Goal: Task Accomplishment & Management: Manage account settings

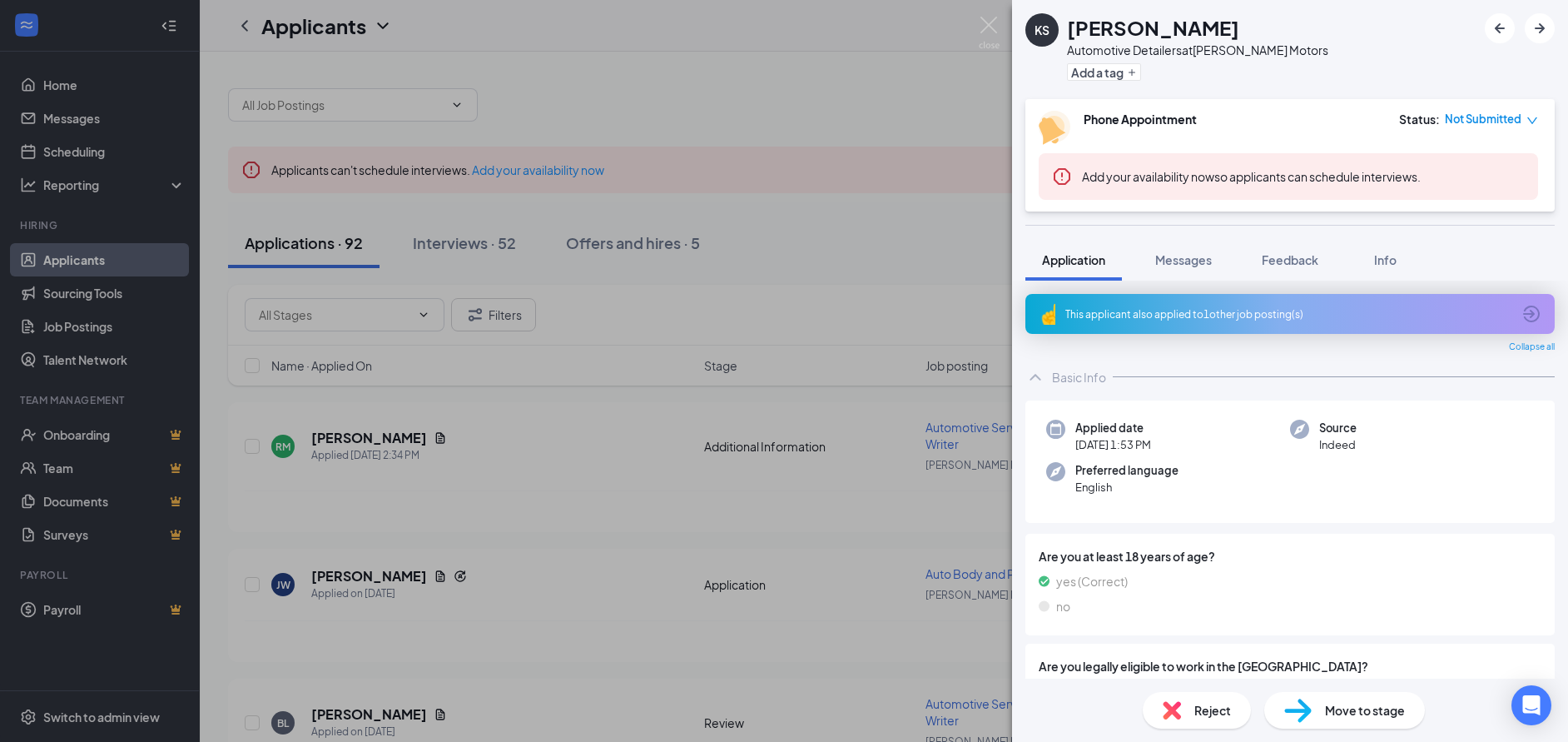
click at [905, 158] on div "KS [PERSON_NAME] Automotive Detailers at [PERSON_NAME] Motors Add a tag Phone A…" at bounding box center [784, 371] width 1568 height 742
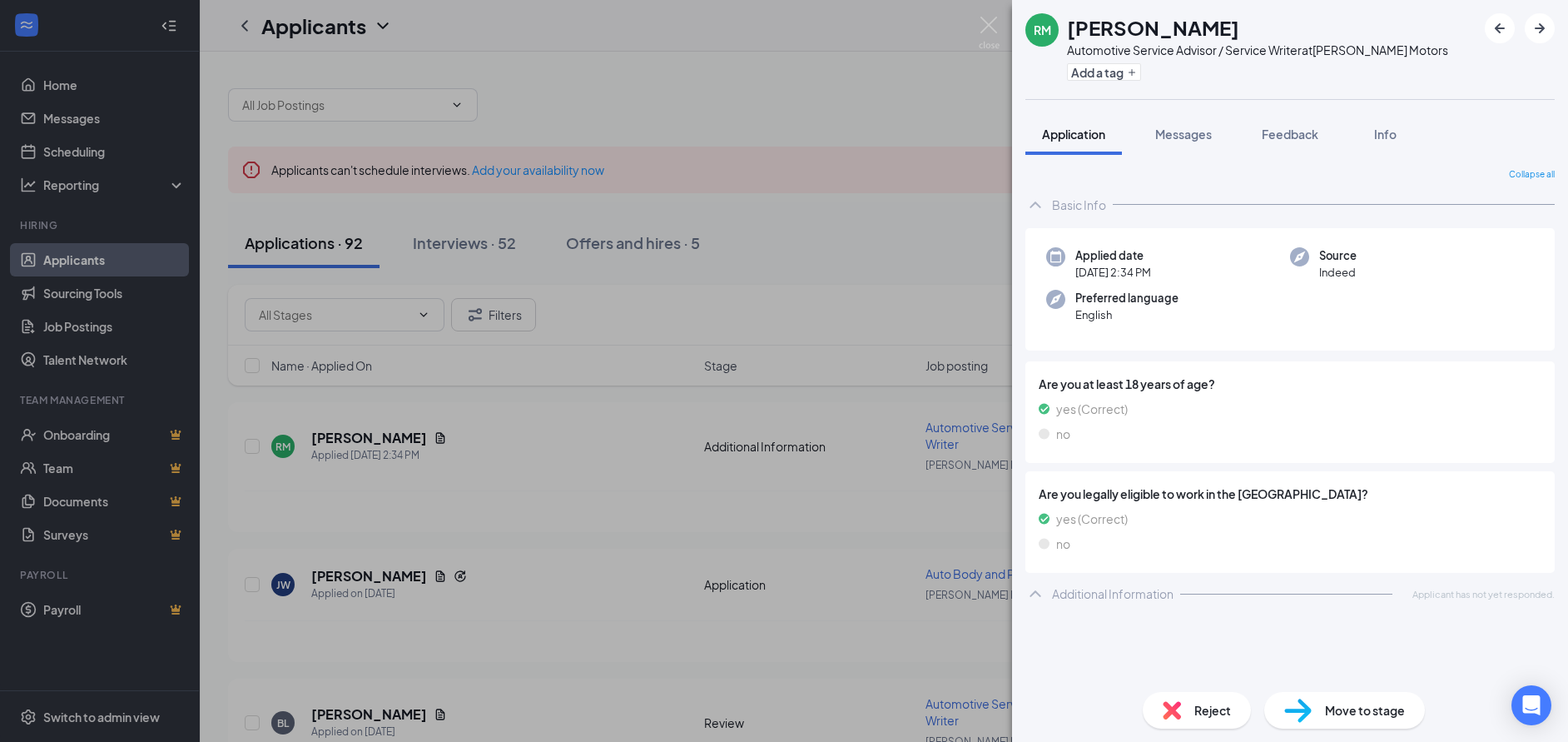
click at [773, 139] on div "RM Rayden Merritt Automotive Service Advisor / Service Writer at McCloskey Moto…" at bounding box center [784, 371] width 1568 height 742
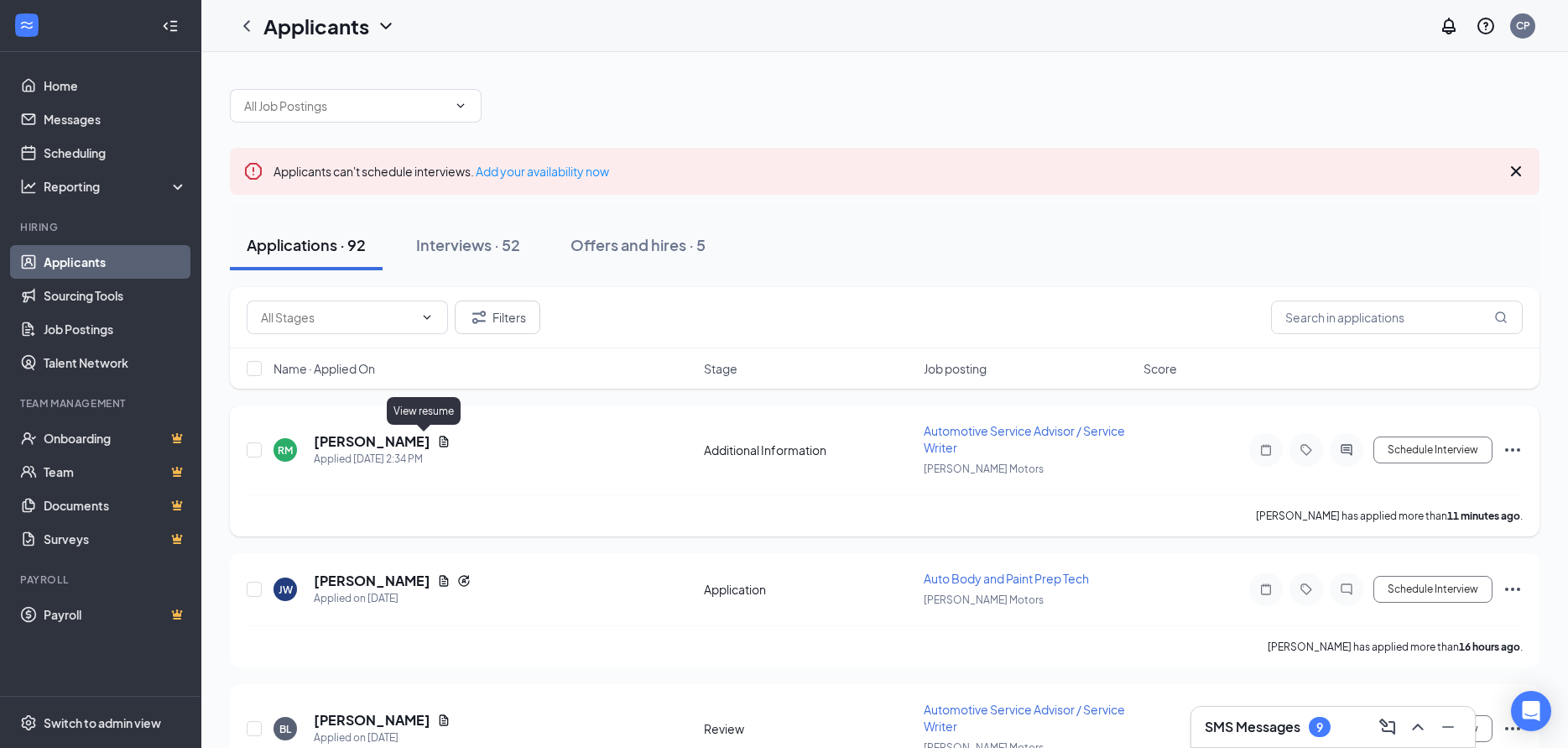
click at [440, 439] on icon "Document" at bounding box center [445, 441] width 9 height 11
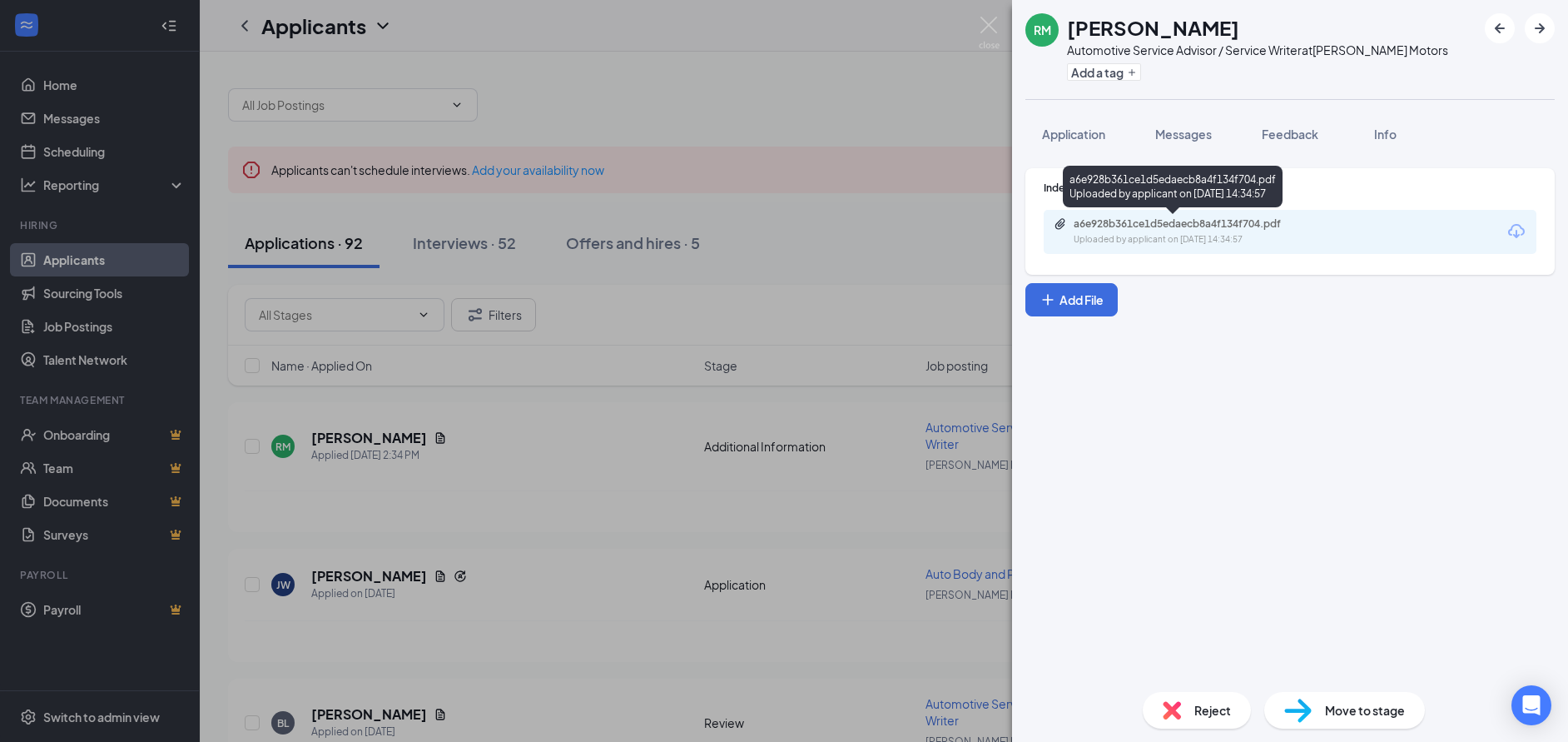
click at [1155, 227] on div "a6e928b361ce1d5edaecb8a4f134f704.pdf" at bounding box center [1190, 224] width 233 height 13
